Goal: Transaction & Acquisition: Purchase product/service

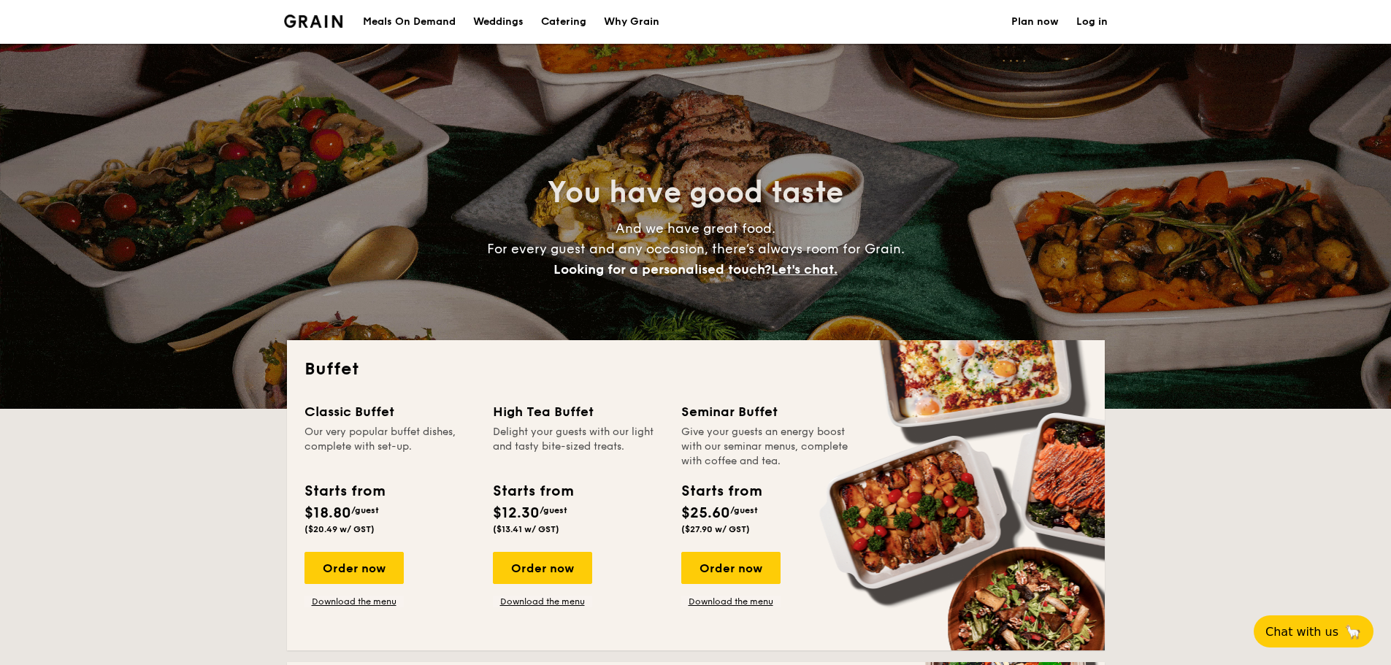
select select
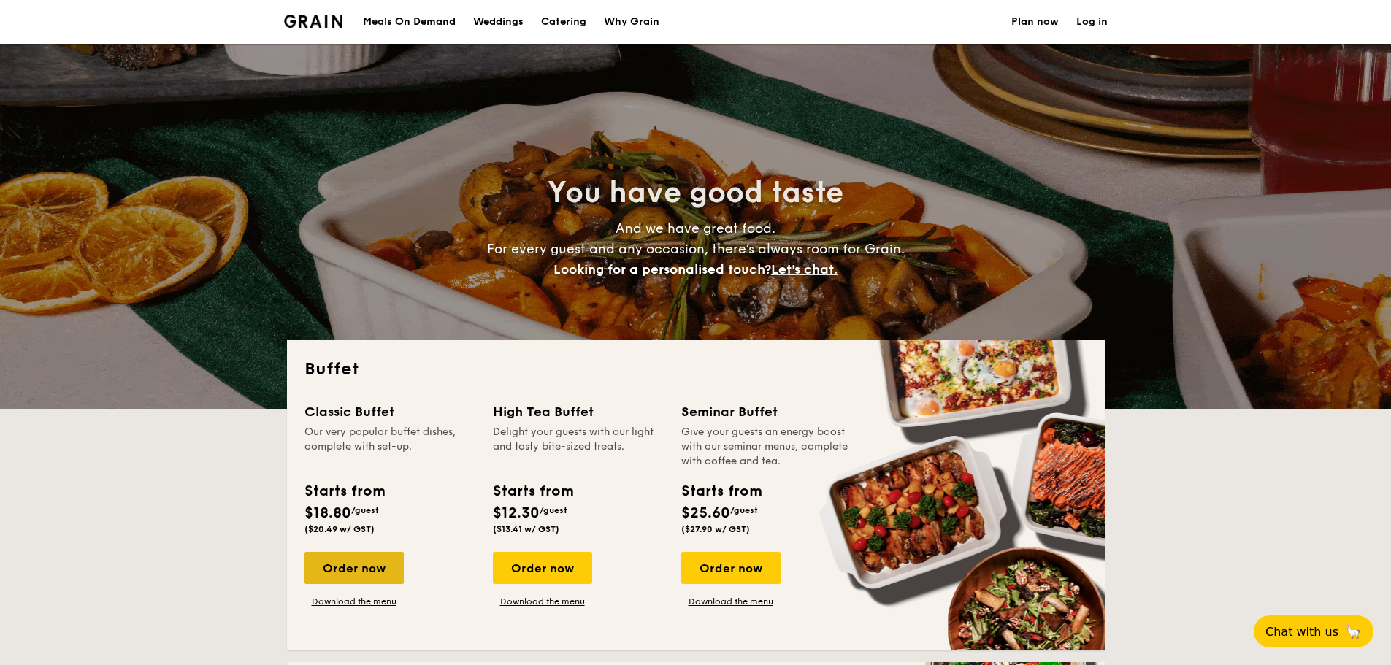
click at [350, 569] on div "Order now" at bounding box center [353, 568] width 99 height 32
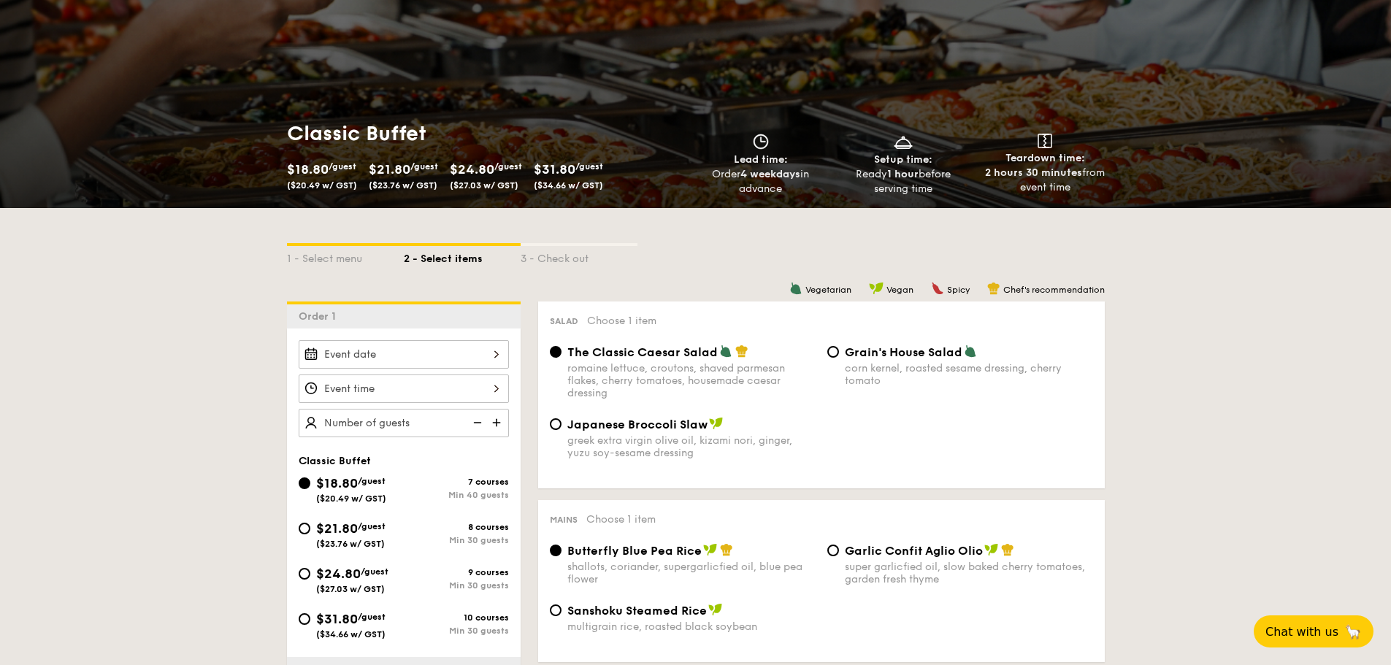
scroll to position [146, 0]
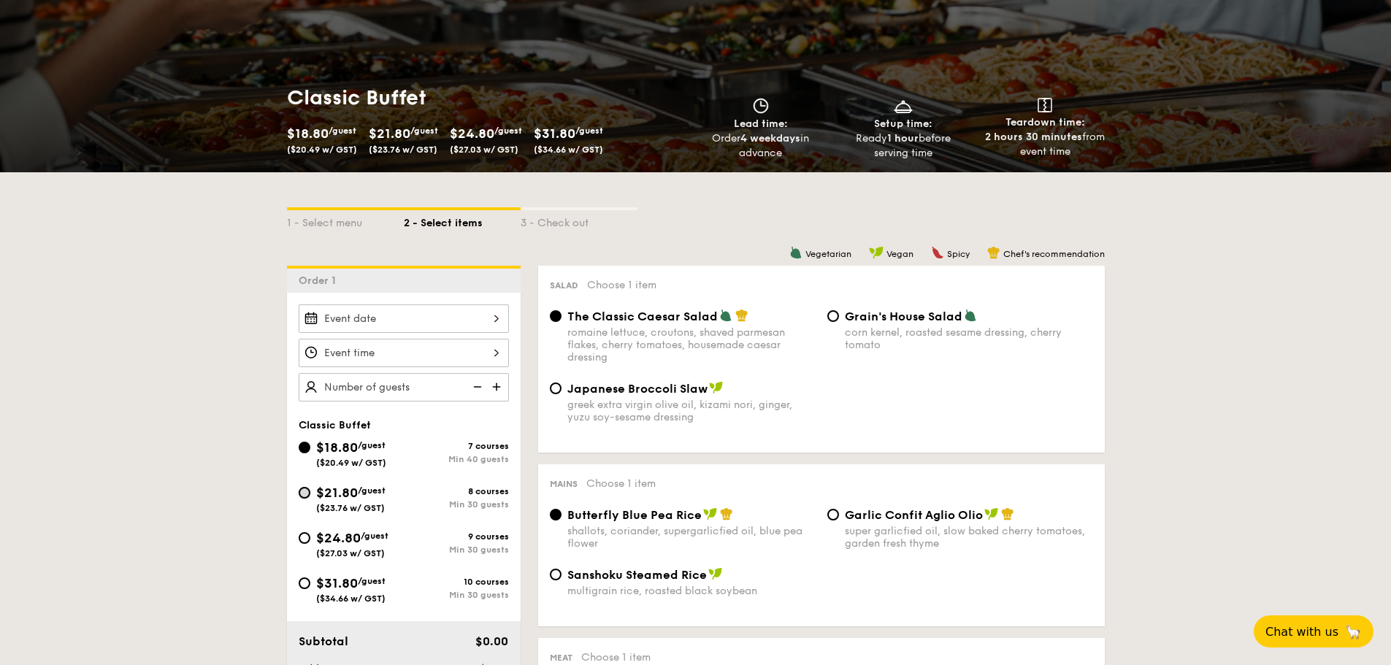
click at [307, 494] on input "$21.80 /guest ($23.76 w/ GST) 8 courses Min 30 guests" at bounding box center [305, 493] width 12 height 12
radio input "true"
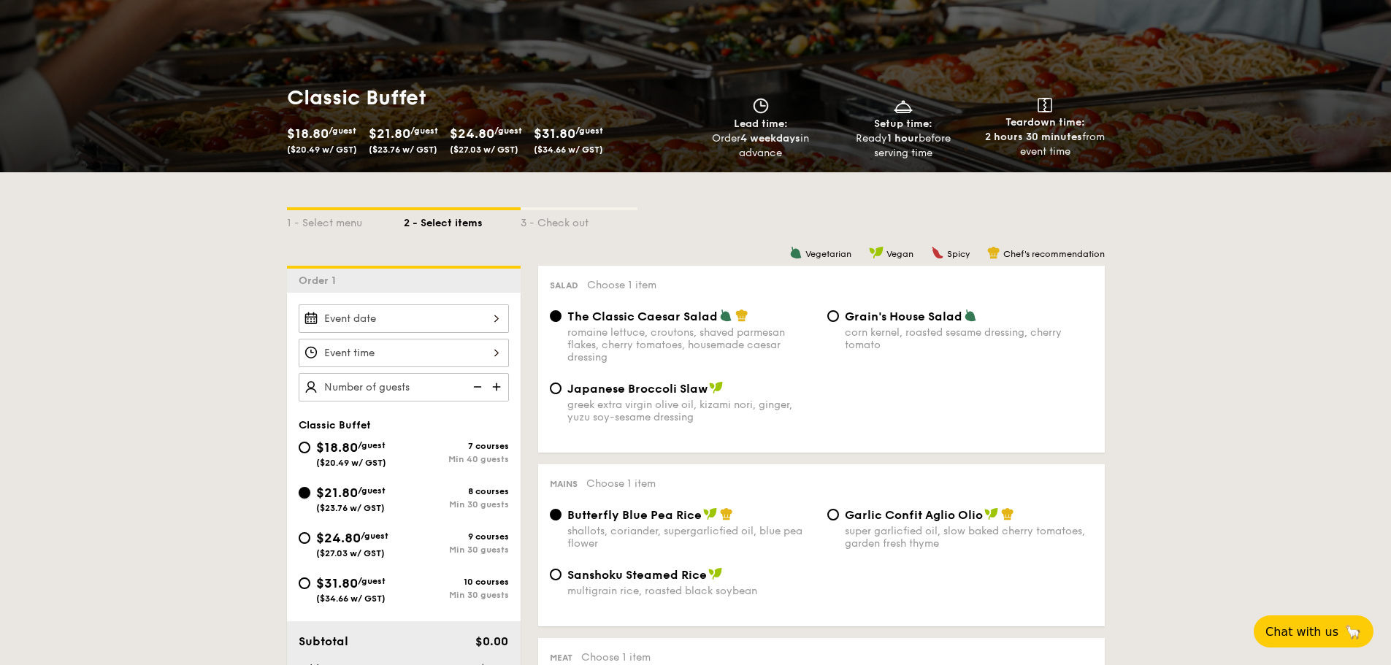
radio input "true"
